Goal: Information Seeking & Learning: Learn about a topic

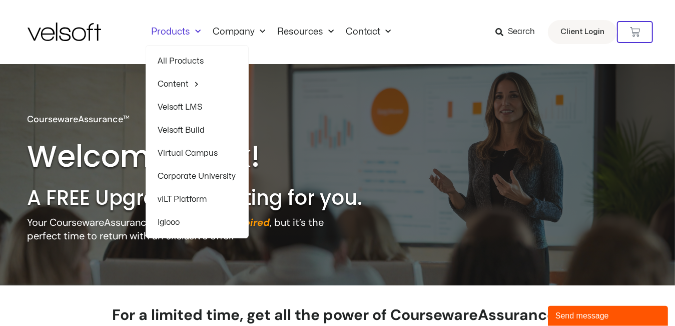
click at [190, 106] on link "Velsoft LMS" at bounding box center [197, 107] width 78 height 23
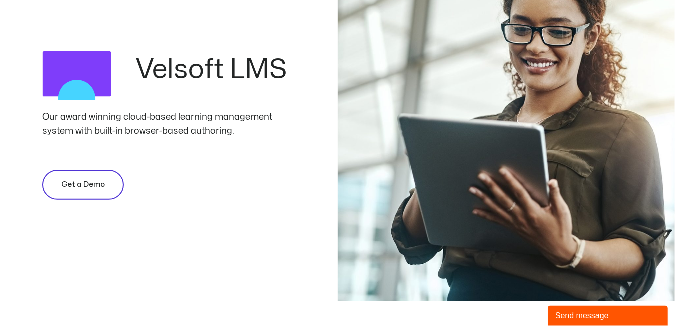
click at [93, 181] on span "Get a Demo" at bounding box center [83, 185] width 44 height 12
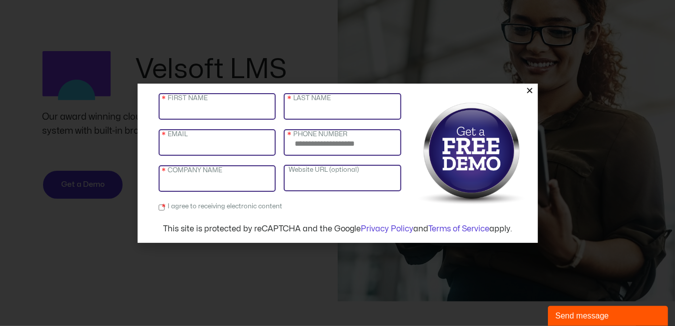
click at [203, 112] on input "FIRST NAME" at bounding box center [218, 106] width 118 height 27
click at [195, 113] on input "FIRST NAME" at bounding box center [218, 106] width 118 height 27
click at [530, 91] on icon "Close" at bounding box center [530, 91] width 8 height 8
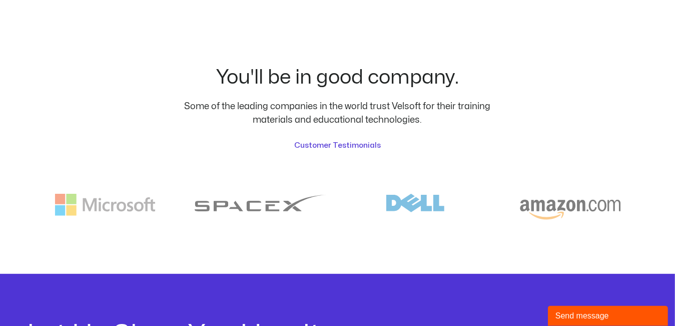
scroll to position [2600, 0]
